Goal: Check status: Check status

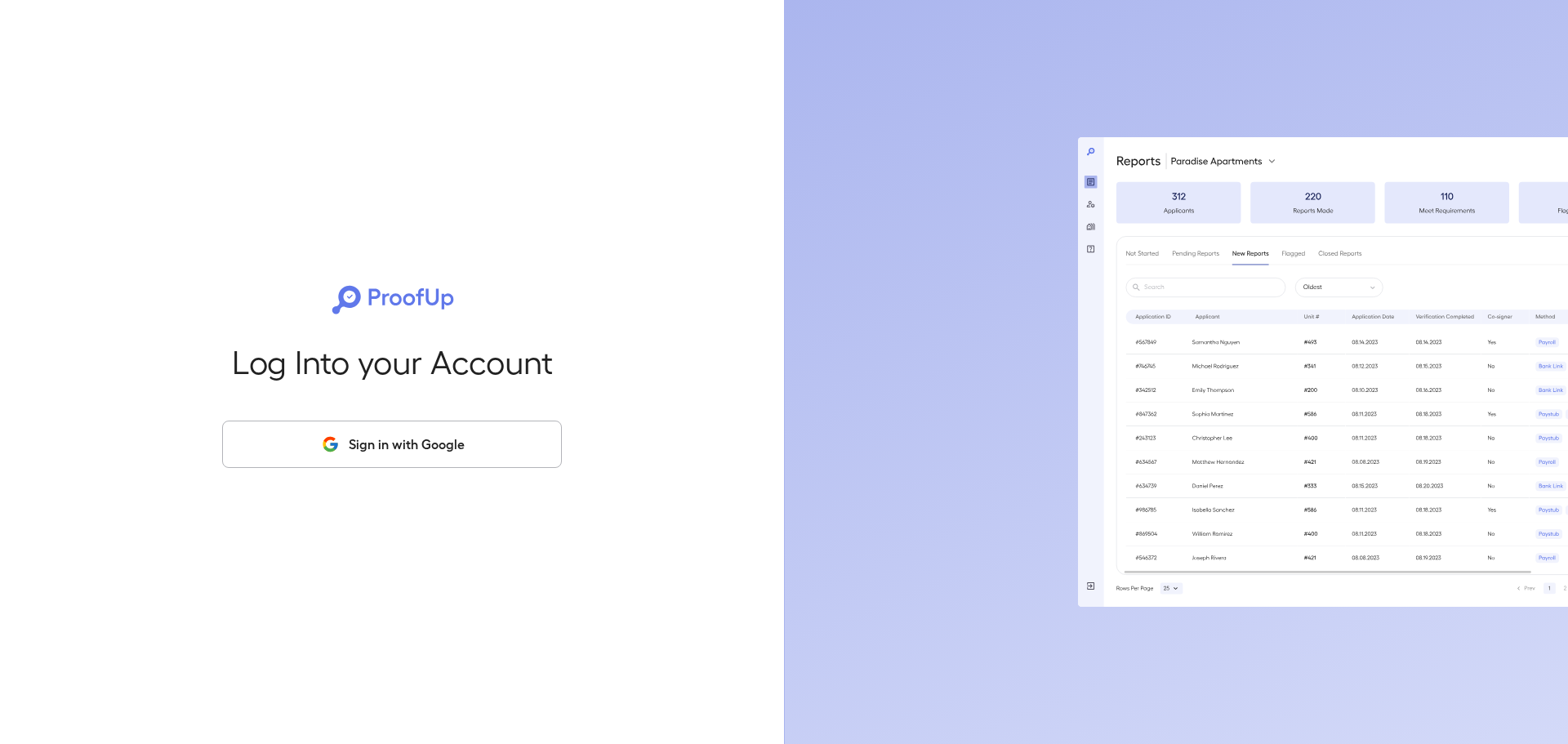
click at [435, 446] on button "Sign in with Google" at bounding box center [391, 444] width 339 height 47
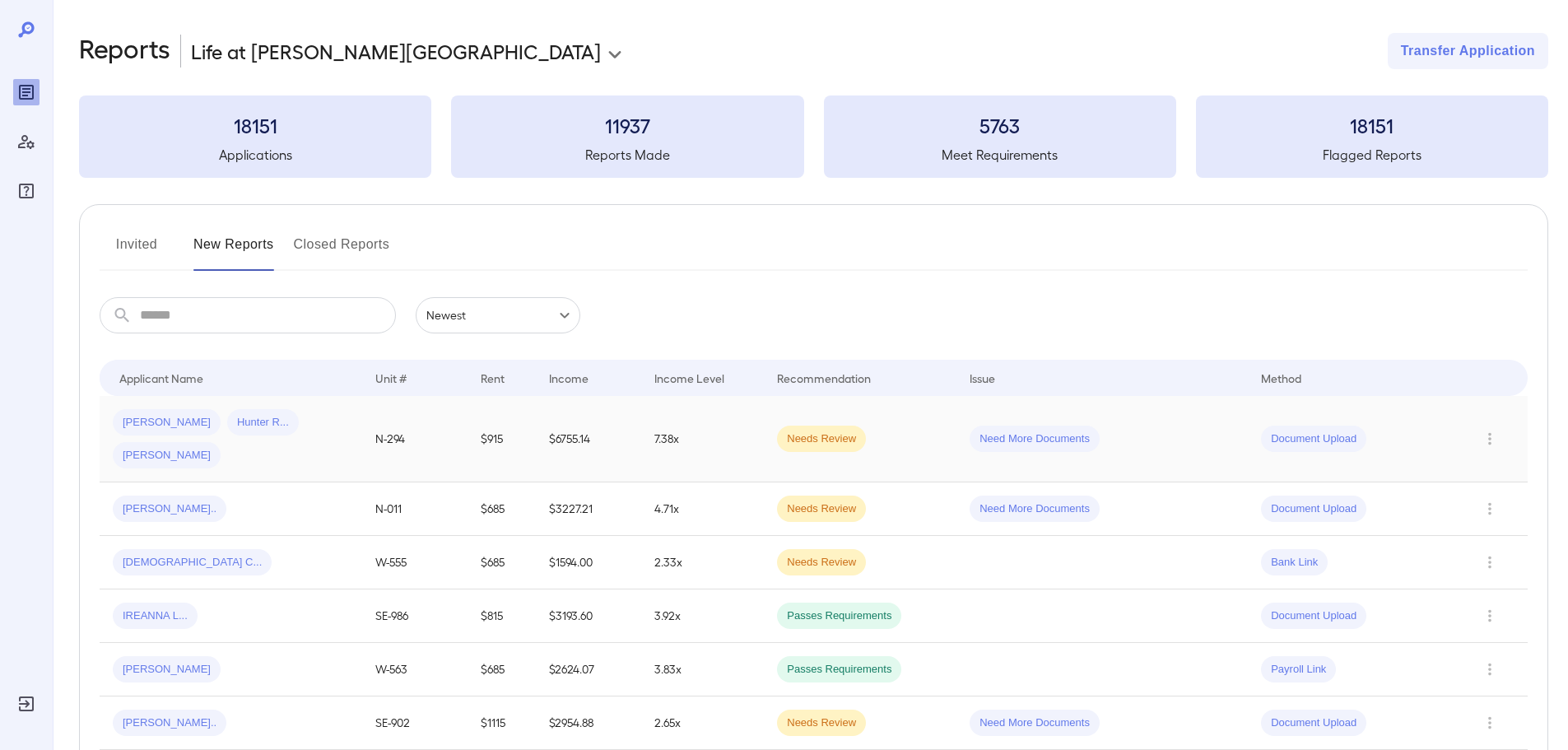
click at [803, 431] on span "Needs Review" at bounding box center [821, 438] width 89 height 15
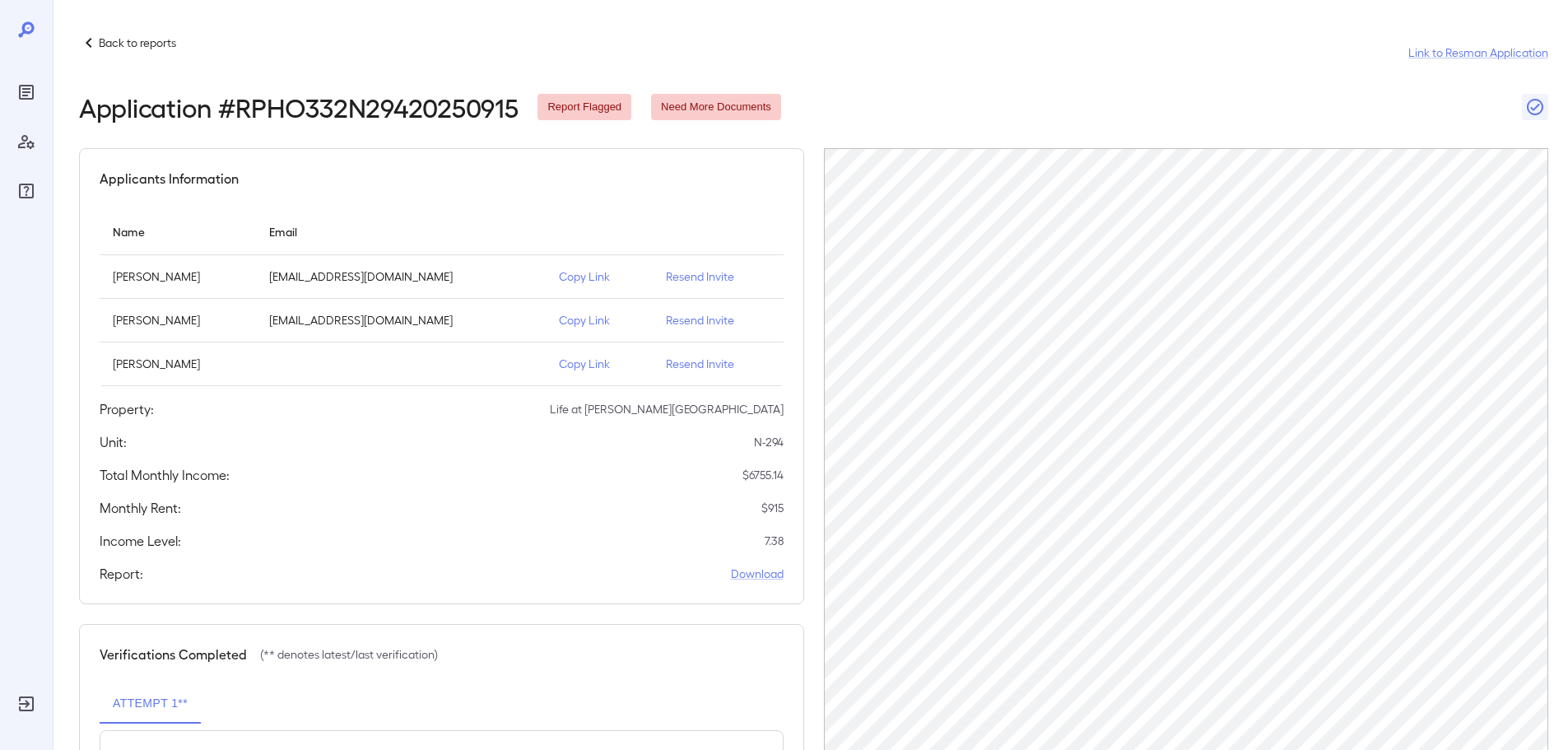
click at [113, 39] on p "Back to reports" at bounding box center [137, 42] width 77 height 16
